Goal: Information Seeking & Learning: Learn about a topic

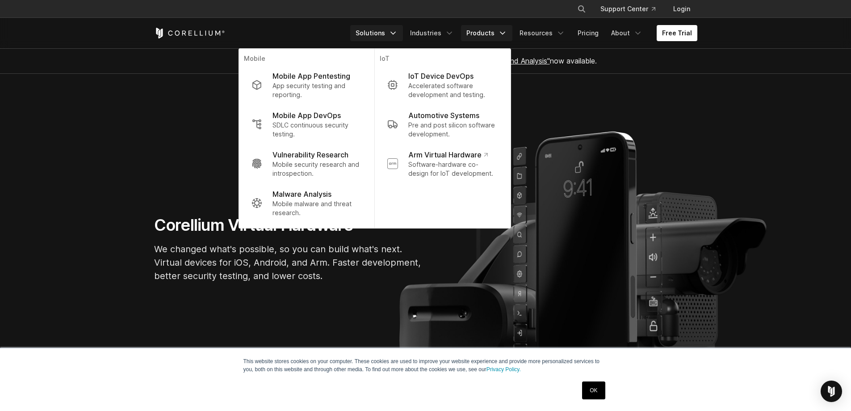
click at [506, 32] on icon "Navigation Menu" at bounding box center [502, 33] width 9 height 9
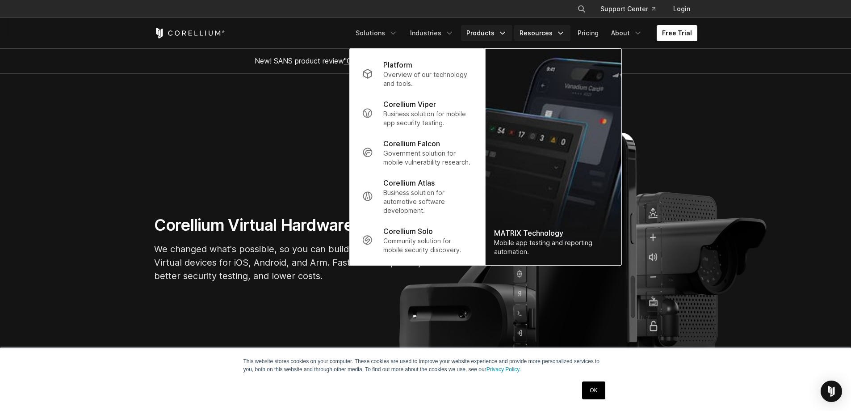
click at [557, 34] on link "Resources" at bounding box center [542, 33] width 56 height 16
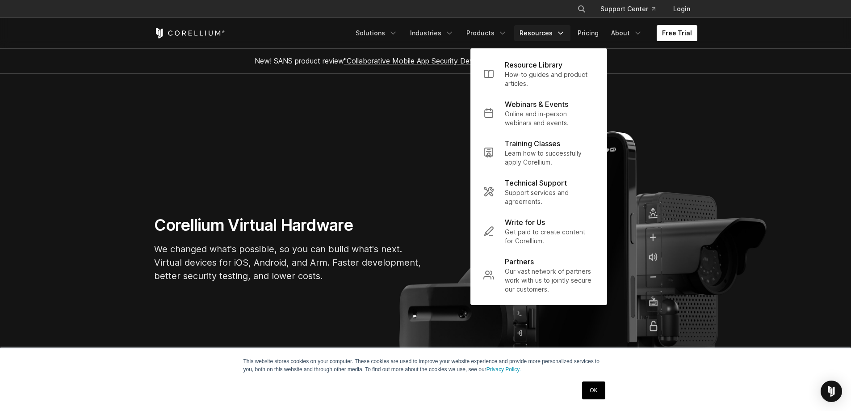
click at [748, 80] on section "Corellium Virtual Hardware We changed what's possible, so you can build what's …" at bounding box center [425, 252] width 851 height 357
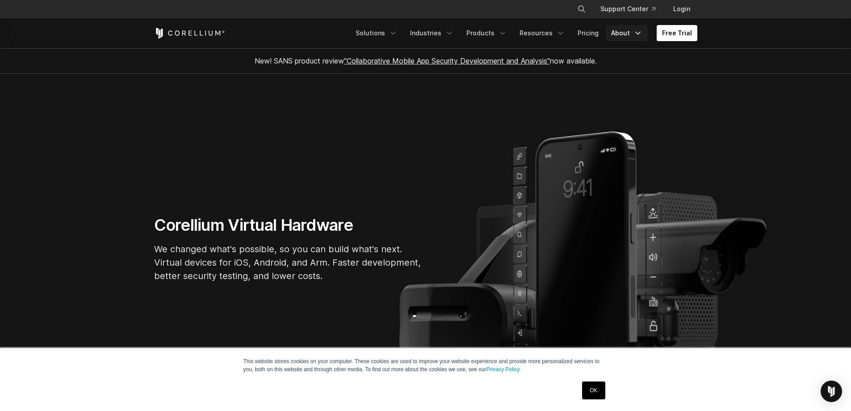
click at [632, 32] on link "About" at bounding box center [627, 33] width 42 height 16
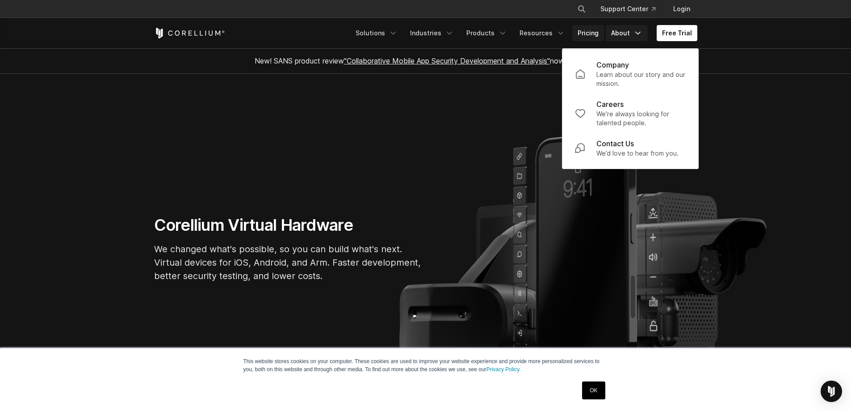
click at [596, 32] on link "Pricing" at bounding box center [588, 33] width 32 height 16
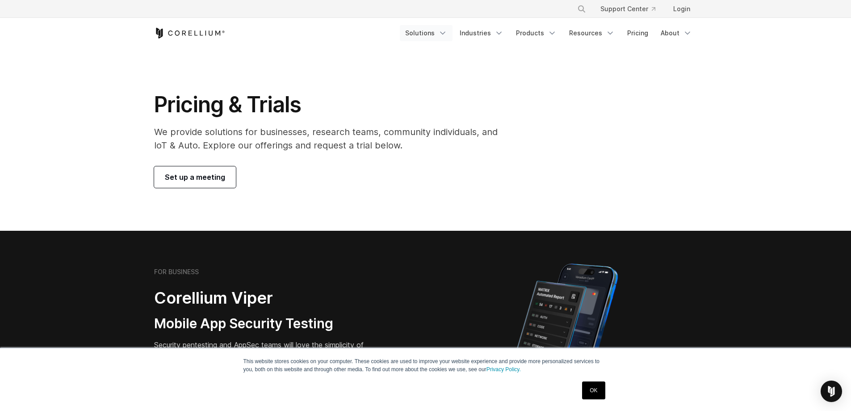
click at [445, 30] on icon "Navigation Menu" at bounding box center [442, 33] width 9 height 9
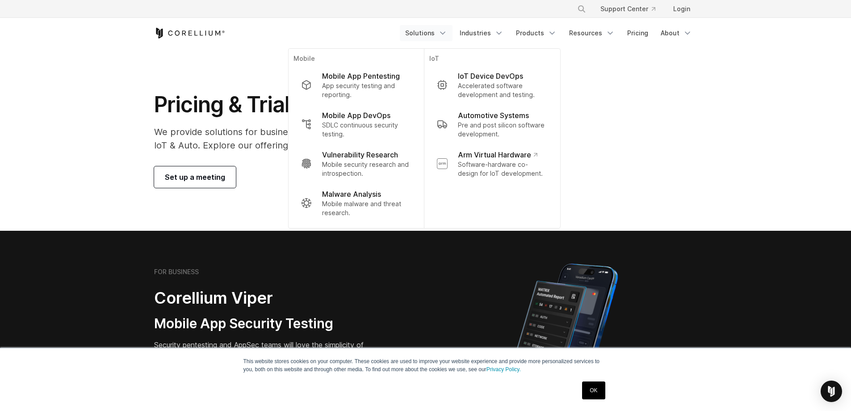
click at [445, 34] on polyline "Navigation Menu" at bounding box center [443, 33] width 4 height 2
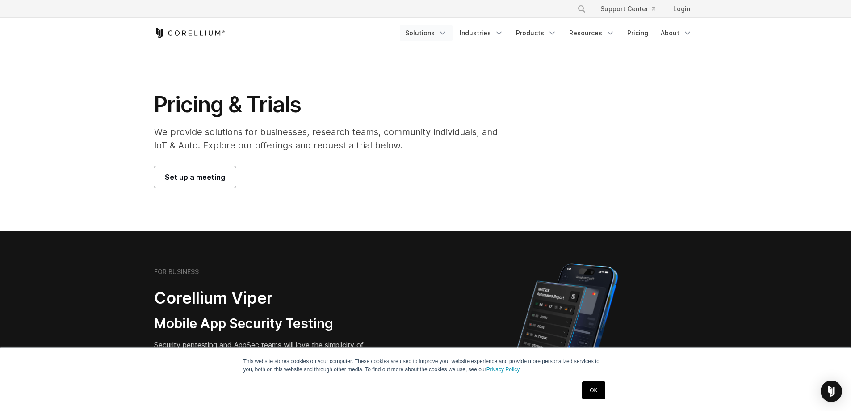
click at [447, 30] on icon "Navigation Menu" at bounding box center [442, 33] width 9 height 9
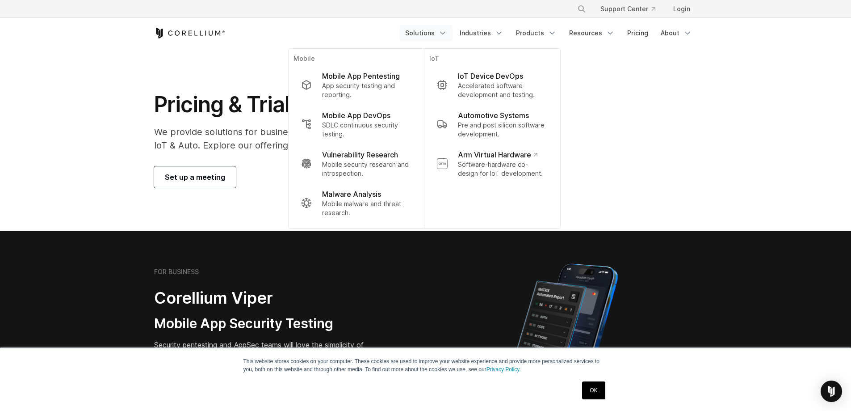
click at [453, 29] on link "Solutions" at bounding box center [426, 33] width 53 height 16
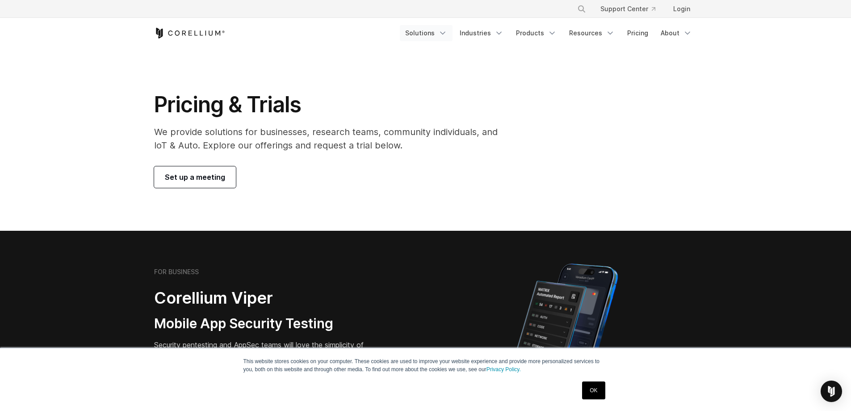
click at [434, 32] on link "Solutions" at bounding box center [426, 33] width 53 height 16
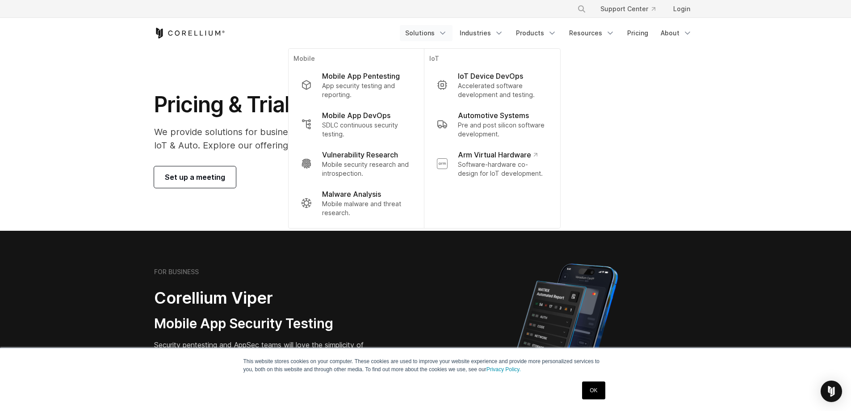
click at [443, 32] on icon "Navigation Menu" at bounding box center [442, 33] width 9 height 9
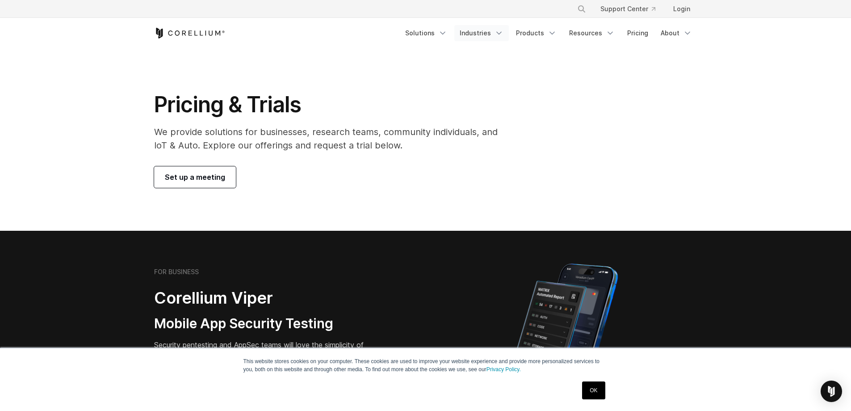
click at [502, 31] on icon "Navigation Menu" at bounding box center [499, 33] width 9 height 9
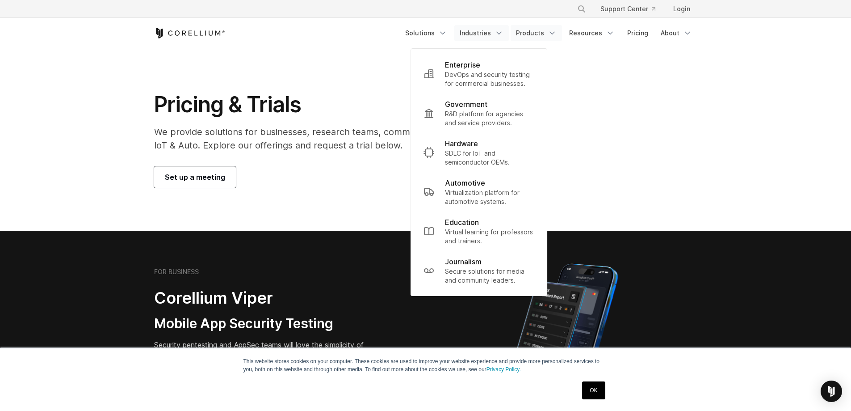
click at [540, 30] on link "Products" at bounding box center [536, 33] width 51 height 16
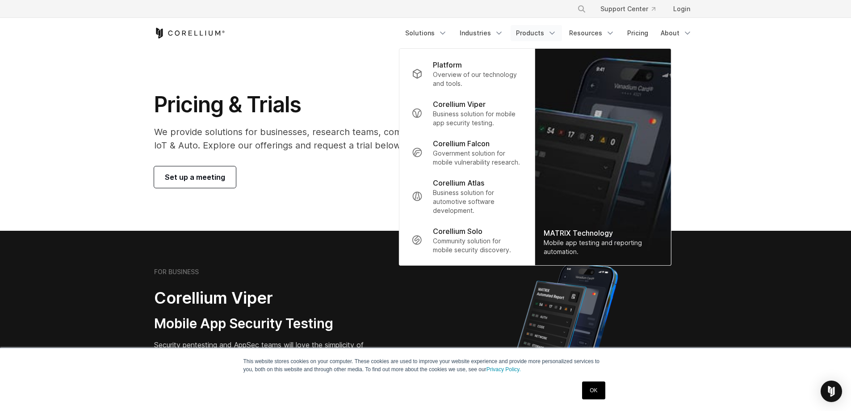
click at [562, 31] on link "Products" at bounding box center [536, 33] width 51 height 16
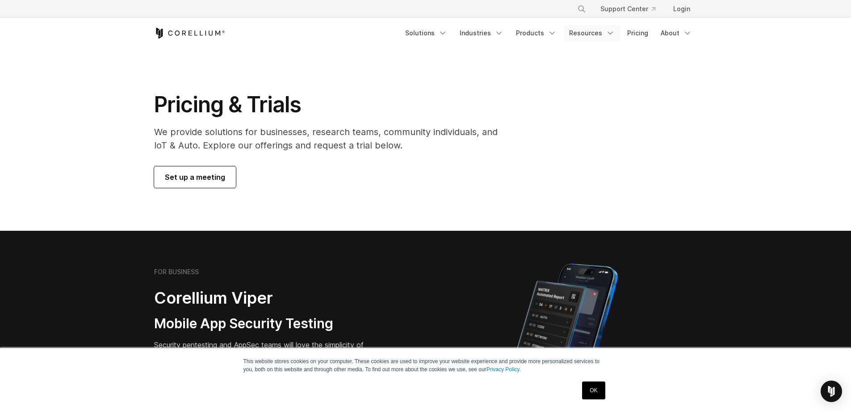
click at [615, 30] on icon "Navigation Menu" at bounding box center [610, 33] width 9 height 9
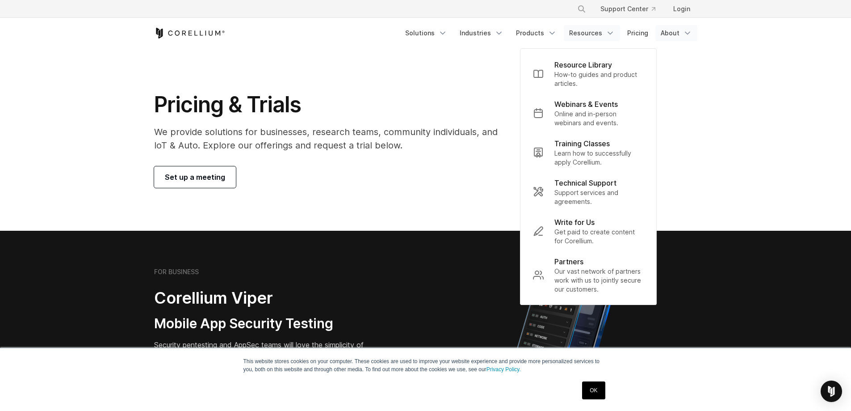
click at [680, 32] on link "About" at bounding box center [676, 33] width 42 height 16
